Goal: Task Accomplishment & Management: Use online tool/utility

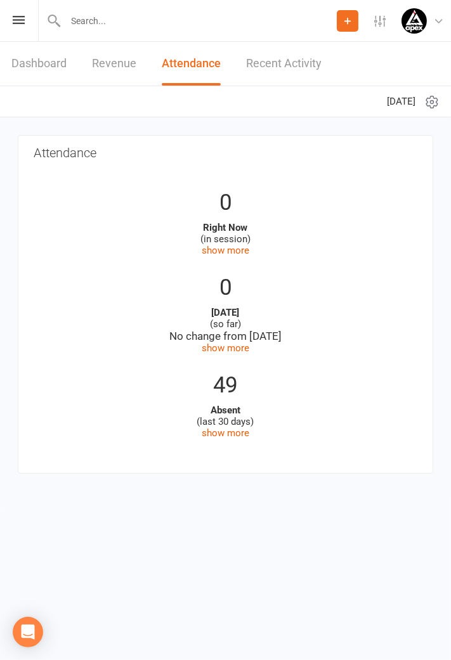
click at [32, 67] on link "Dashboard" at bounding box center [38, 64] width 55 height 44
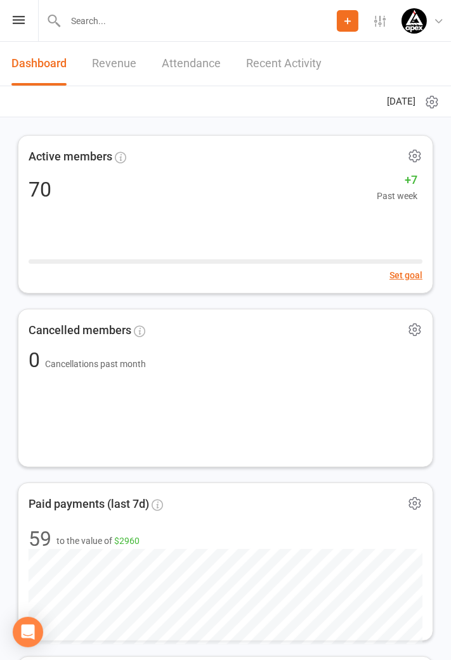
click at [20, 23] on icon at bounding box center [19, 20] width 12 height 8
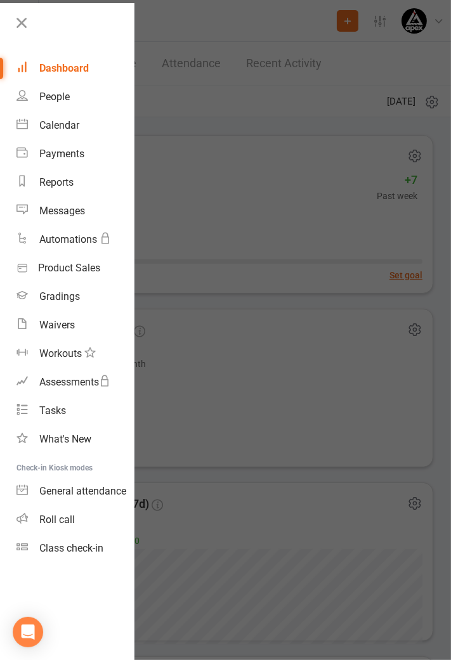
scroll to position [16, 0]
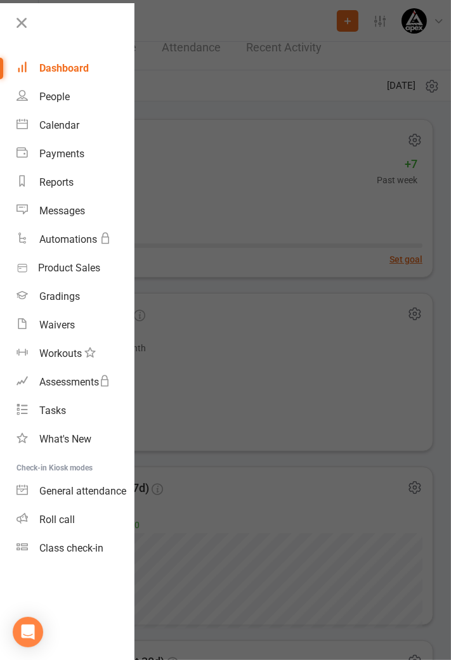
click at [98, 548] on div "Class check-in" at bounding box center [71, 548] width 64 height 12
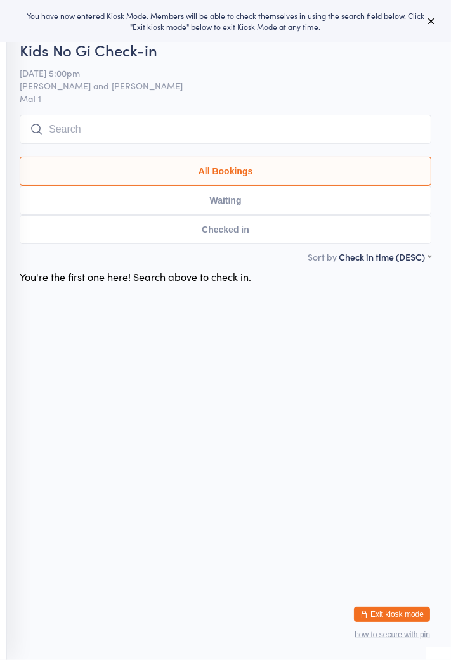
click at [242, 176] on button "All Bookings" at bounding box center [226, 171] width 412 height 29
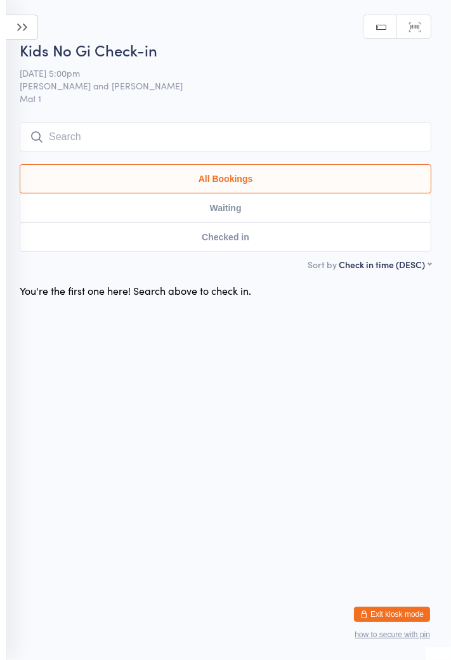
click at [27, 26] on icon at bounding box center [22, 27] width 32 height 25
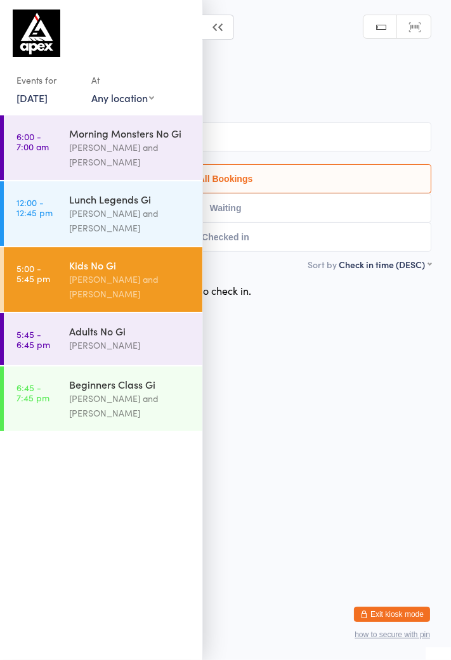
click at [132, 339] on div "Sid Halabi" at bounding box center [130, 345] width 122 height 15
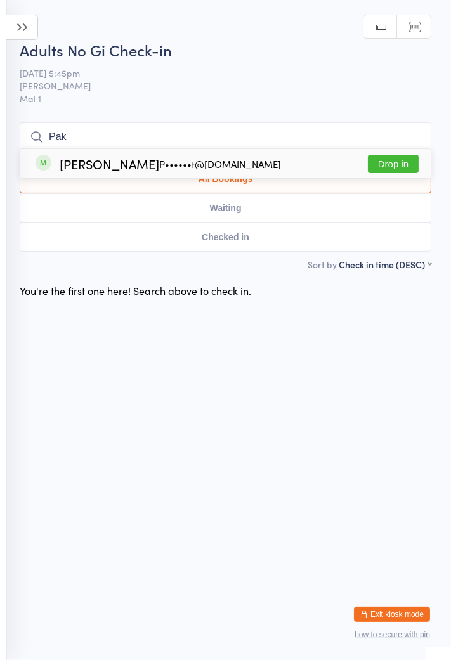
type input "Pak"
click at [396, 168] on button "Drop in" at bounding box center [393, 164] width 51 height 18
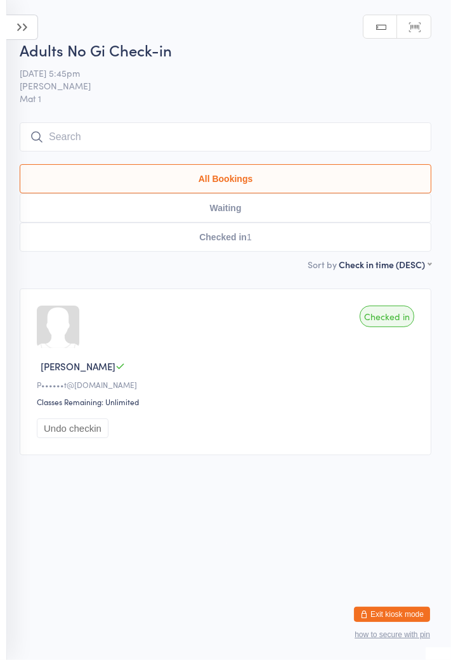
click at [372, 140] on input "search" at bounding box center [226, 136] width 412 height 29
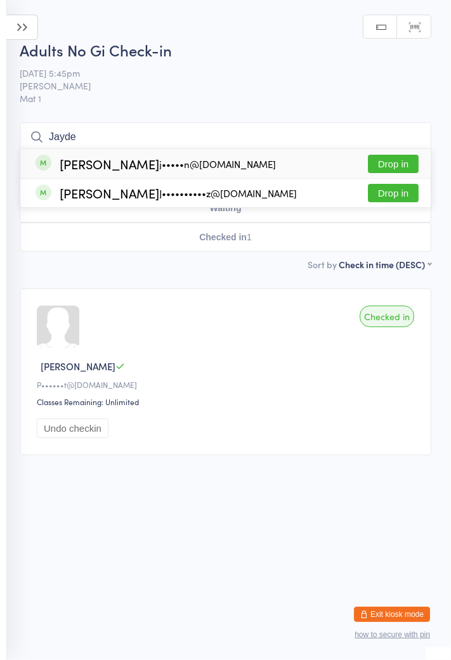
type input "Jayde"
click at [394, 169] on button "Drop in" at bounding box center [393, 164] width 51 height 18
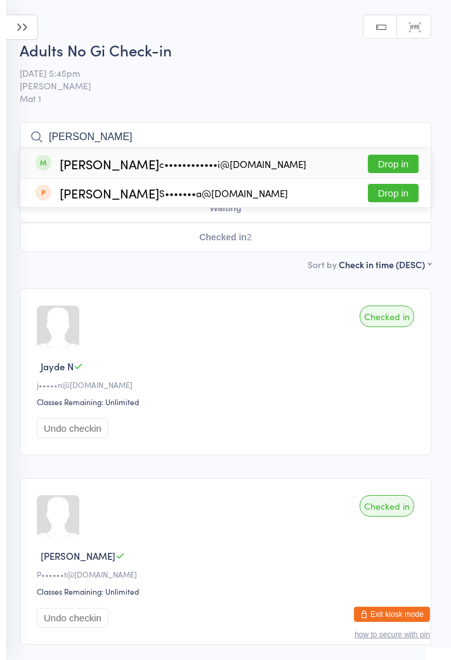
type input "Simon"
click at [190, 173] on div "Simon Halabi c••••••••••••i@hotmail.com Drop in" at bounding box center [225, 163] width 411 height 29
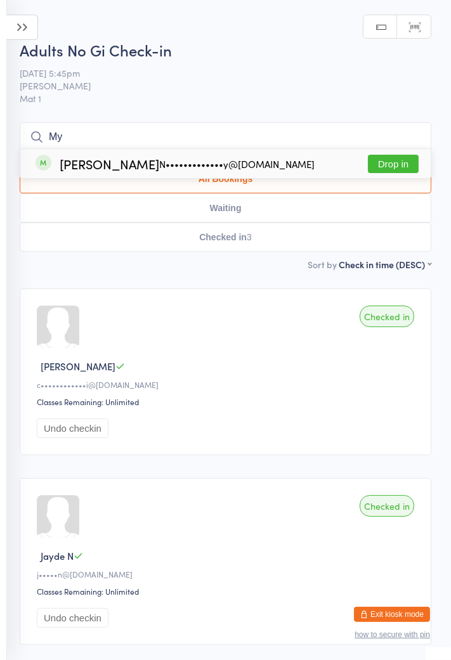
type input "M"
type input "Nicholas"
click at [404, 169] on button "Drop in" at bounding box center [393, 164] width 51 height 18
